Goal: Task Accomplishment & Management: Use online tool/utility

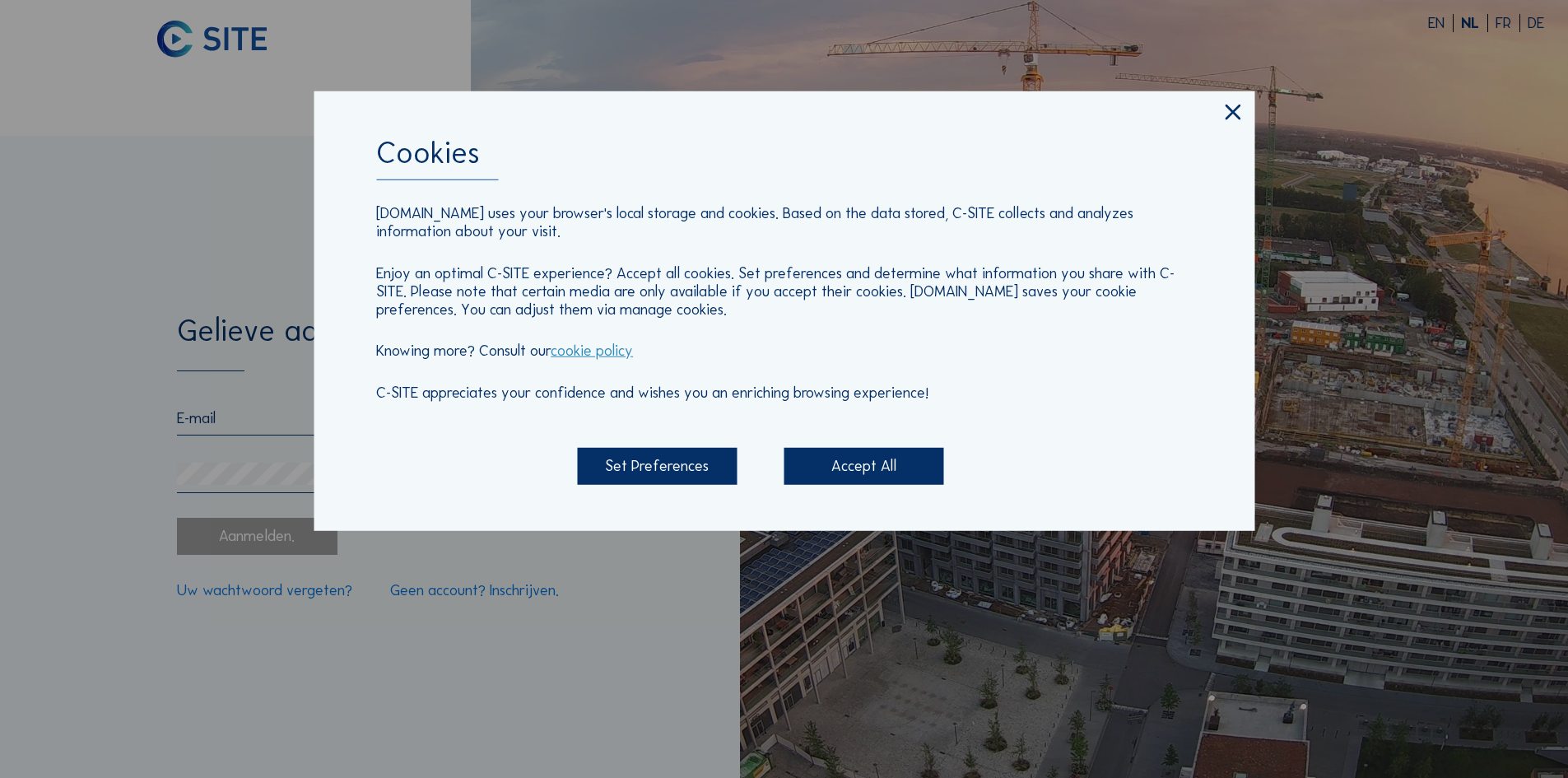
click at [1231, 126] on icon at bounding box center [1233, 112] width 25 height 26
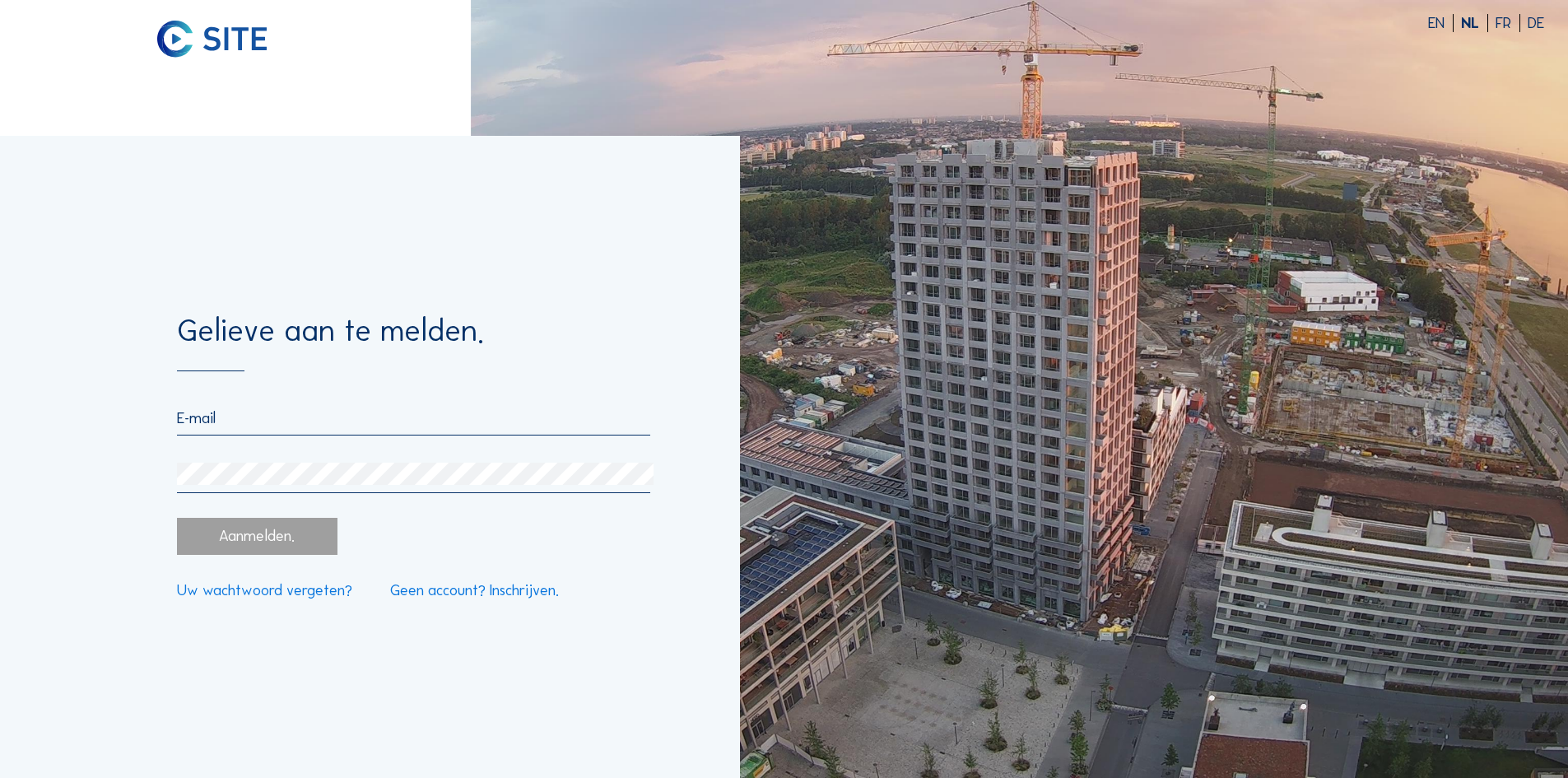
click at [383, 419] on input "email" at bounding box center [413, 417] width 473 height 18
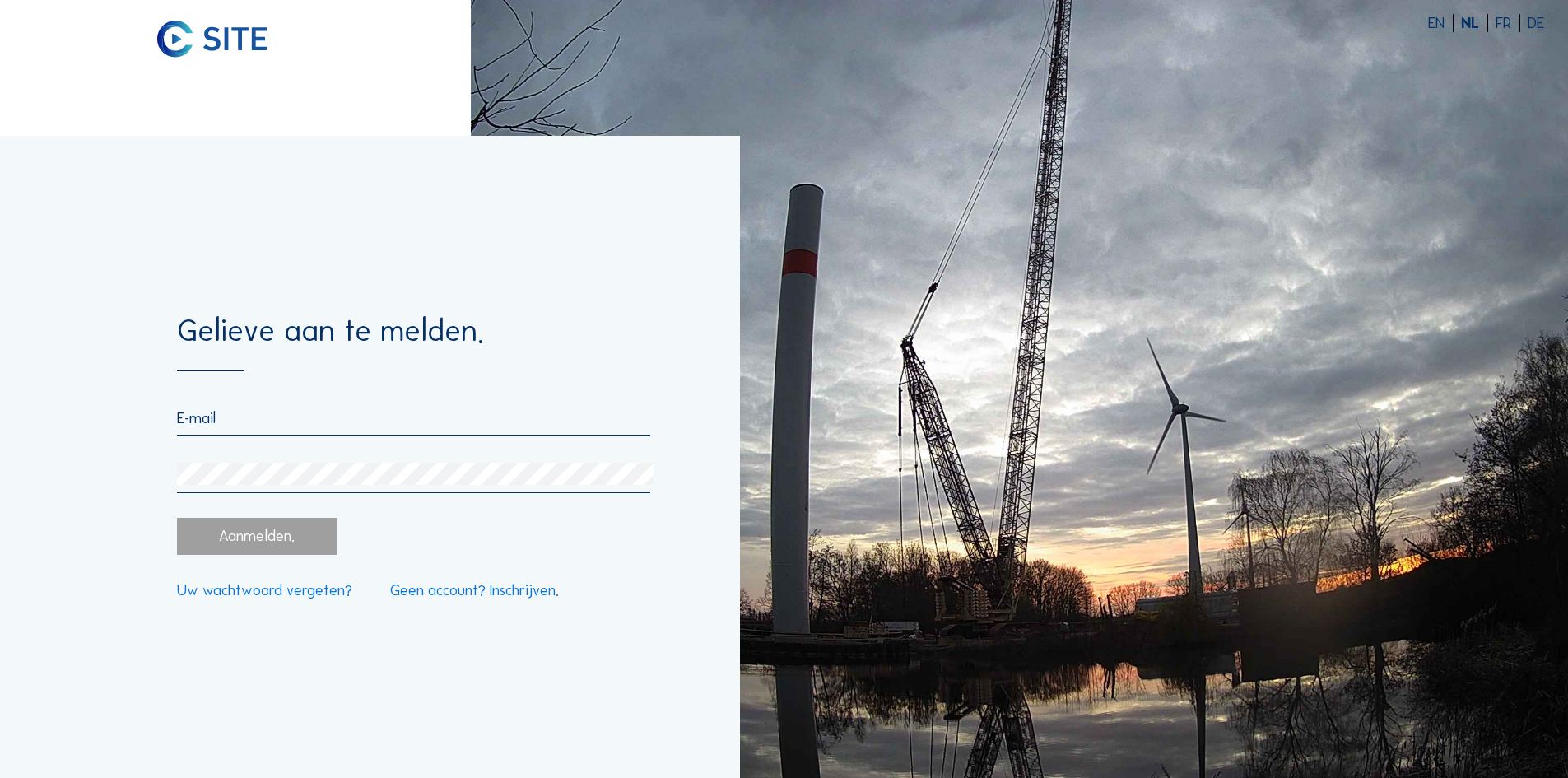
type input "[EMAIL_ADDRESS][DOMAIN_NAME]"
click at [295, 540] on div "Aanmelden." at bounding box center [257, 535] width 160 height 36
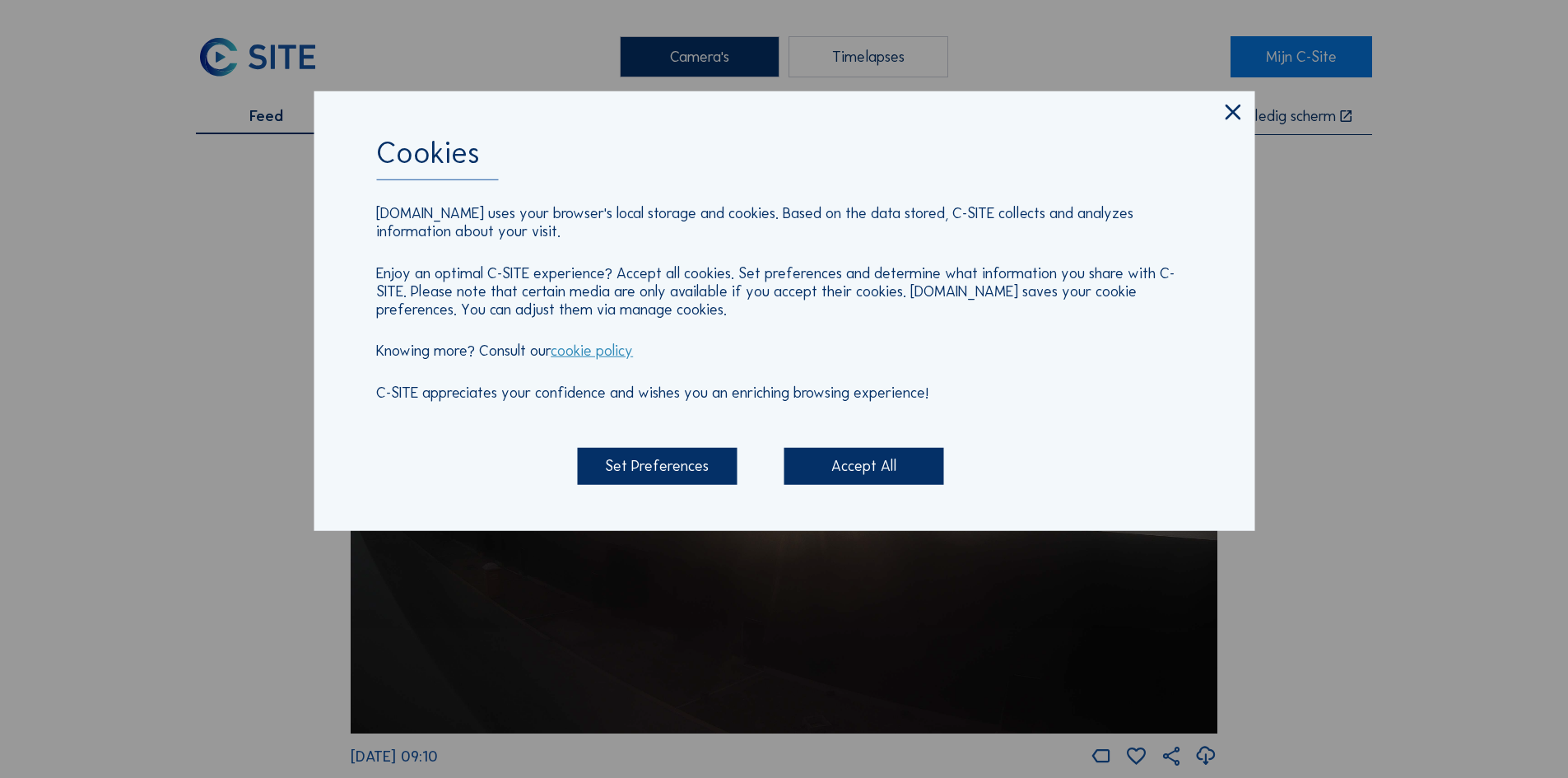
click at [1228, 114] on icon at bounding box center [1233, 112] width 25 height 26
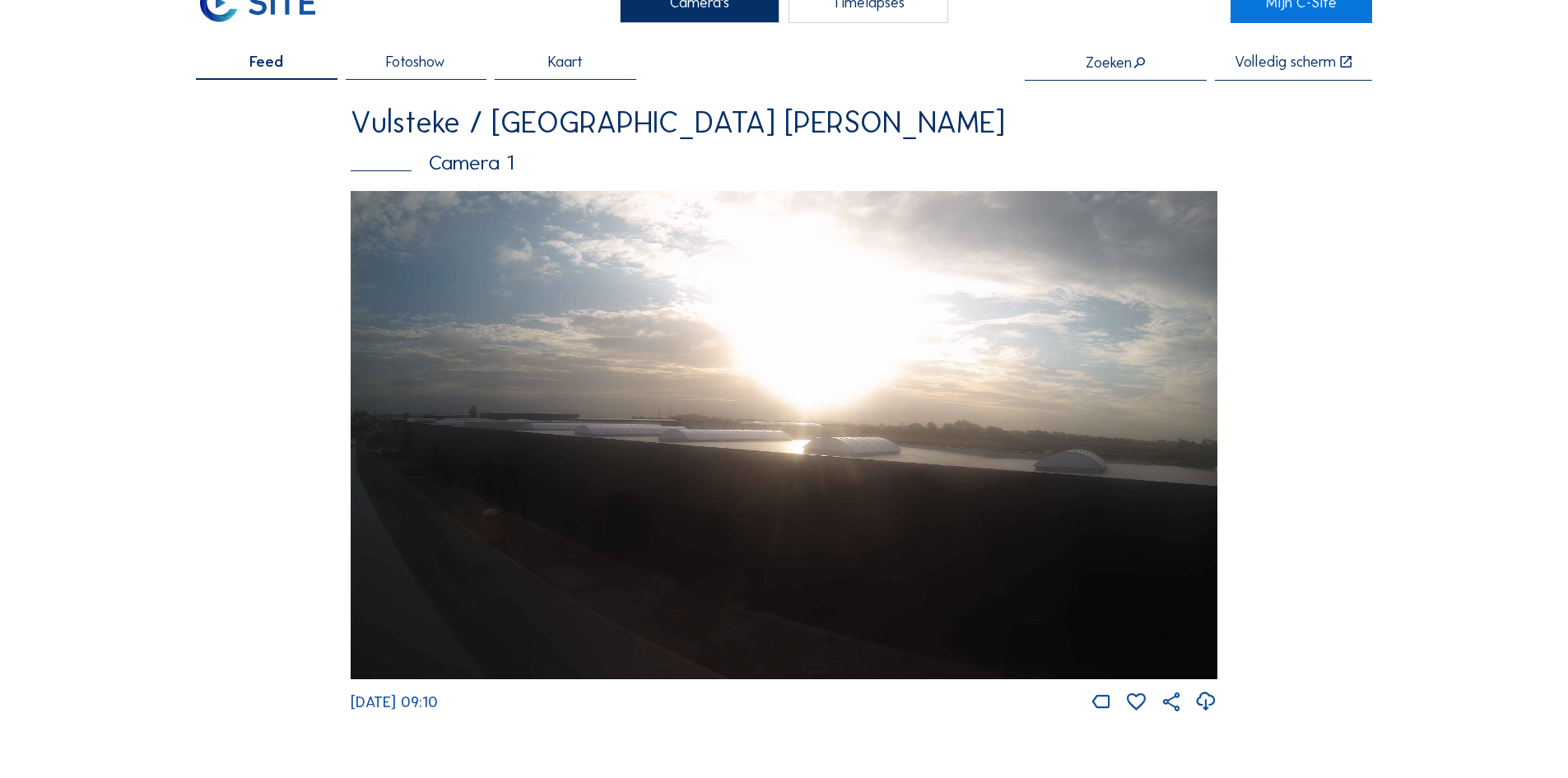
scroll to position [83, 0]
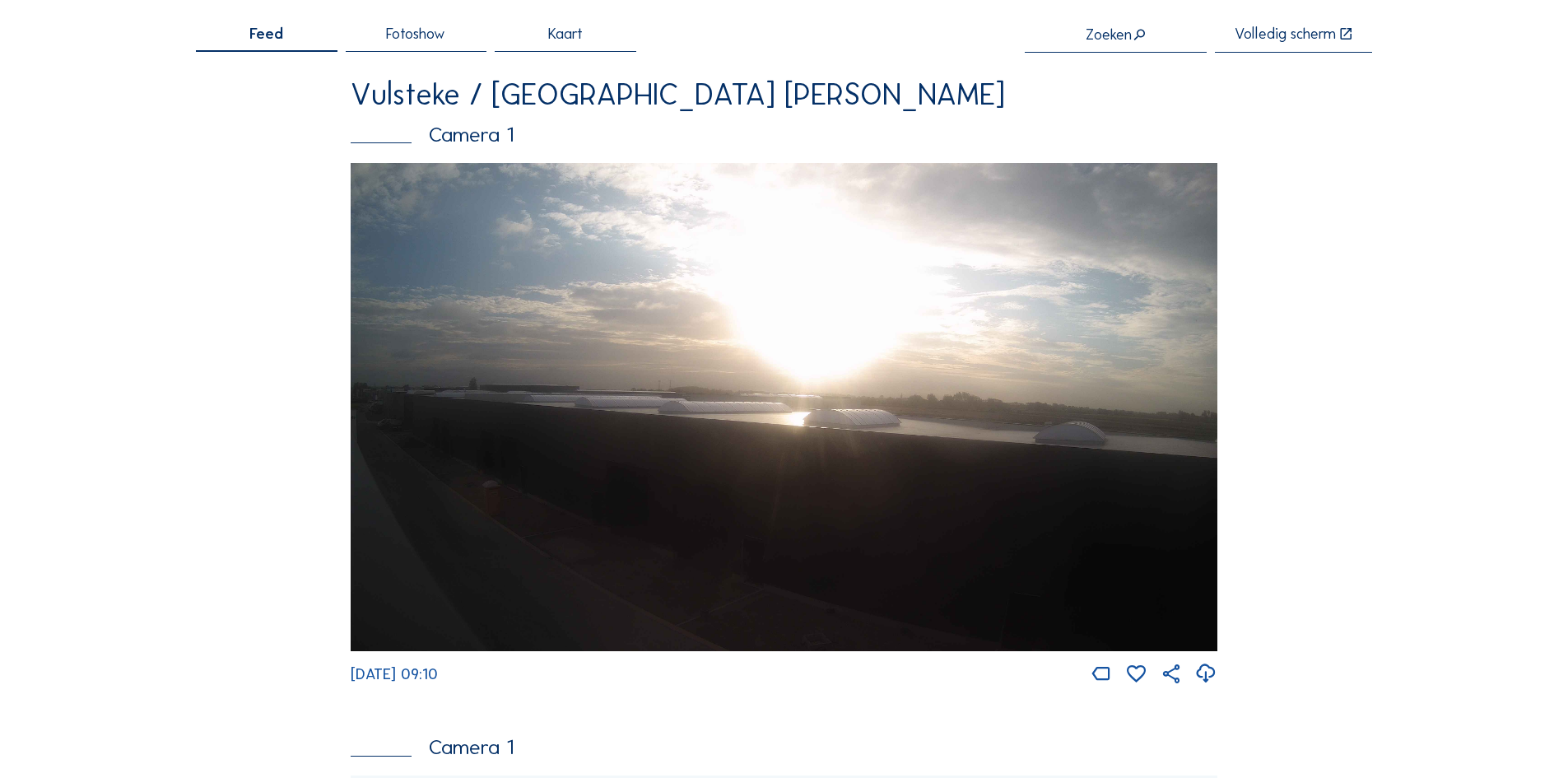
click at [897, 427] on img at bounding box center [784, 406] width 867 height 488
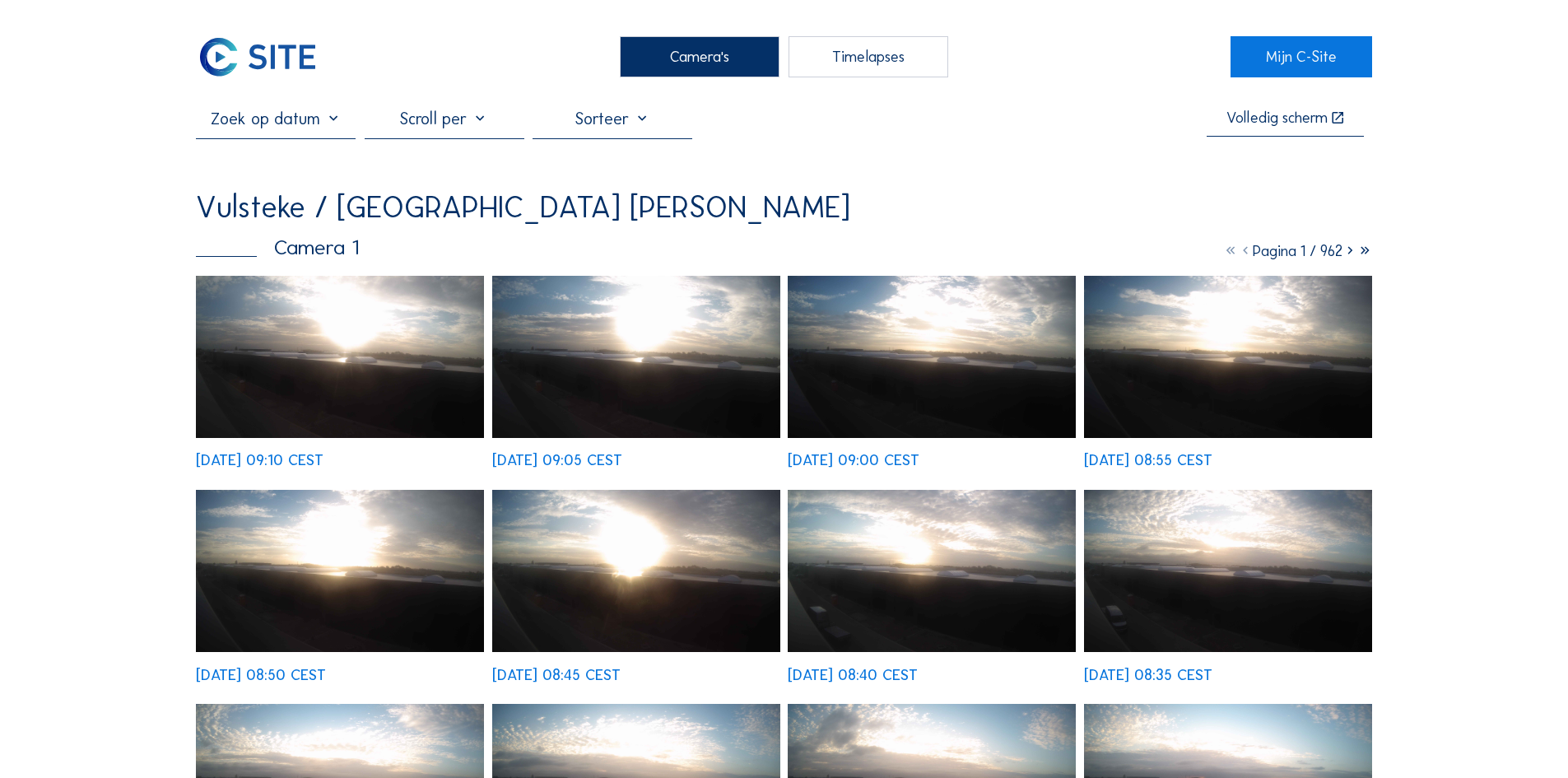
click at [242, 409] on img at bounding box center [340, 357] width 288 height 162
